Goal: Information Seeking & Learning: Learn about a topic

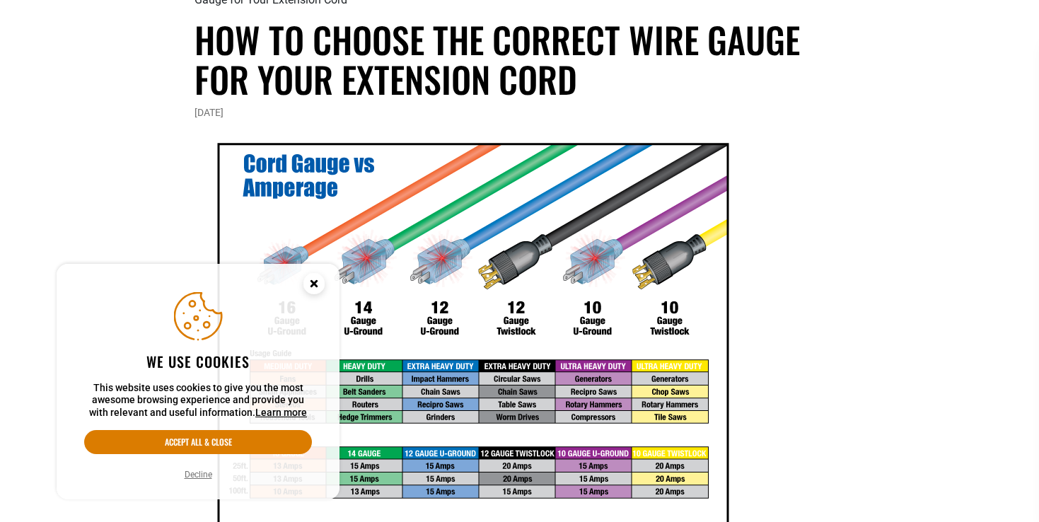
click at [313, 283] on icon "Cookie Consent" at bounding box center [313, 283] width 5 height 5
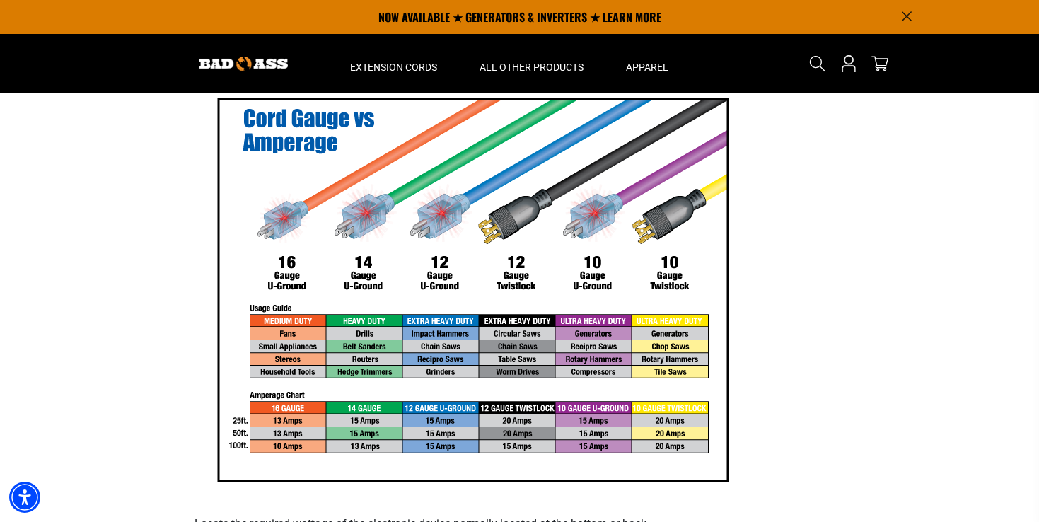
scroll to position [183, 0]
